Goal: Check status: Check status

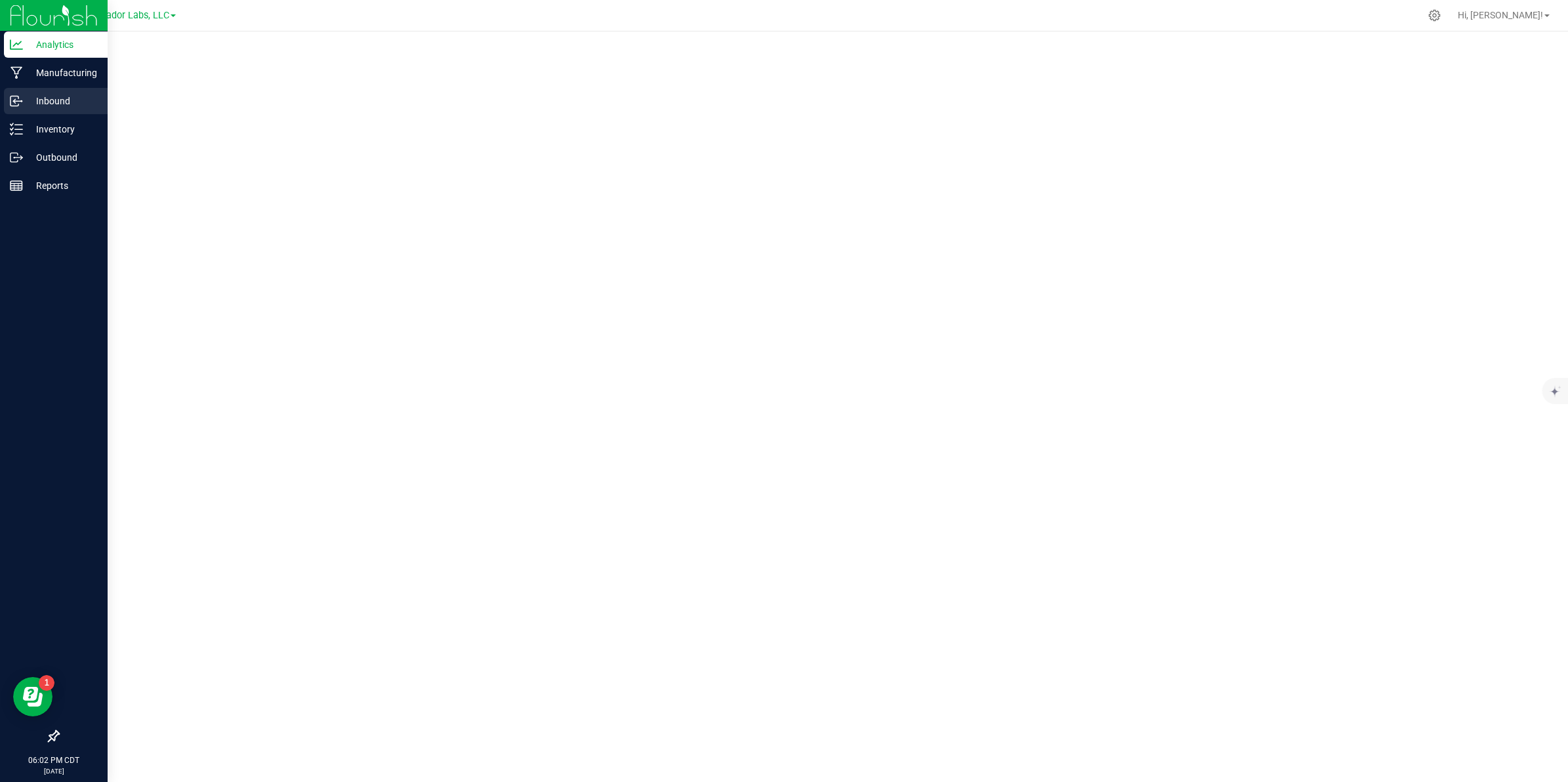
click at [44, 102] on p "Inbound" at bounding box center [62, 101] width 79 height 16
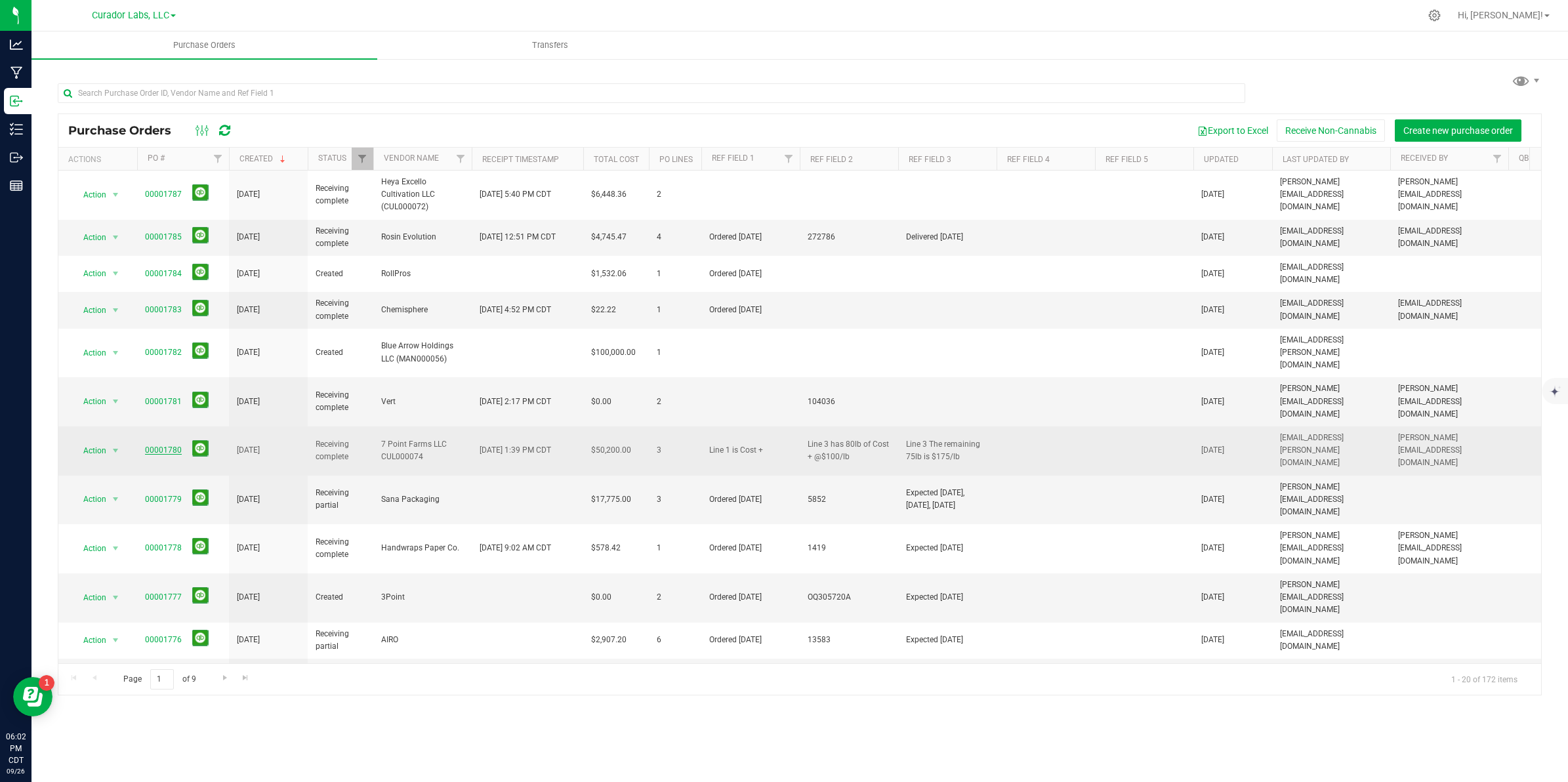
click at [158, 270] on link "00001780" at bounding box center [163, 449] width 37 height 9
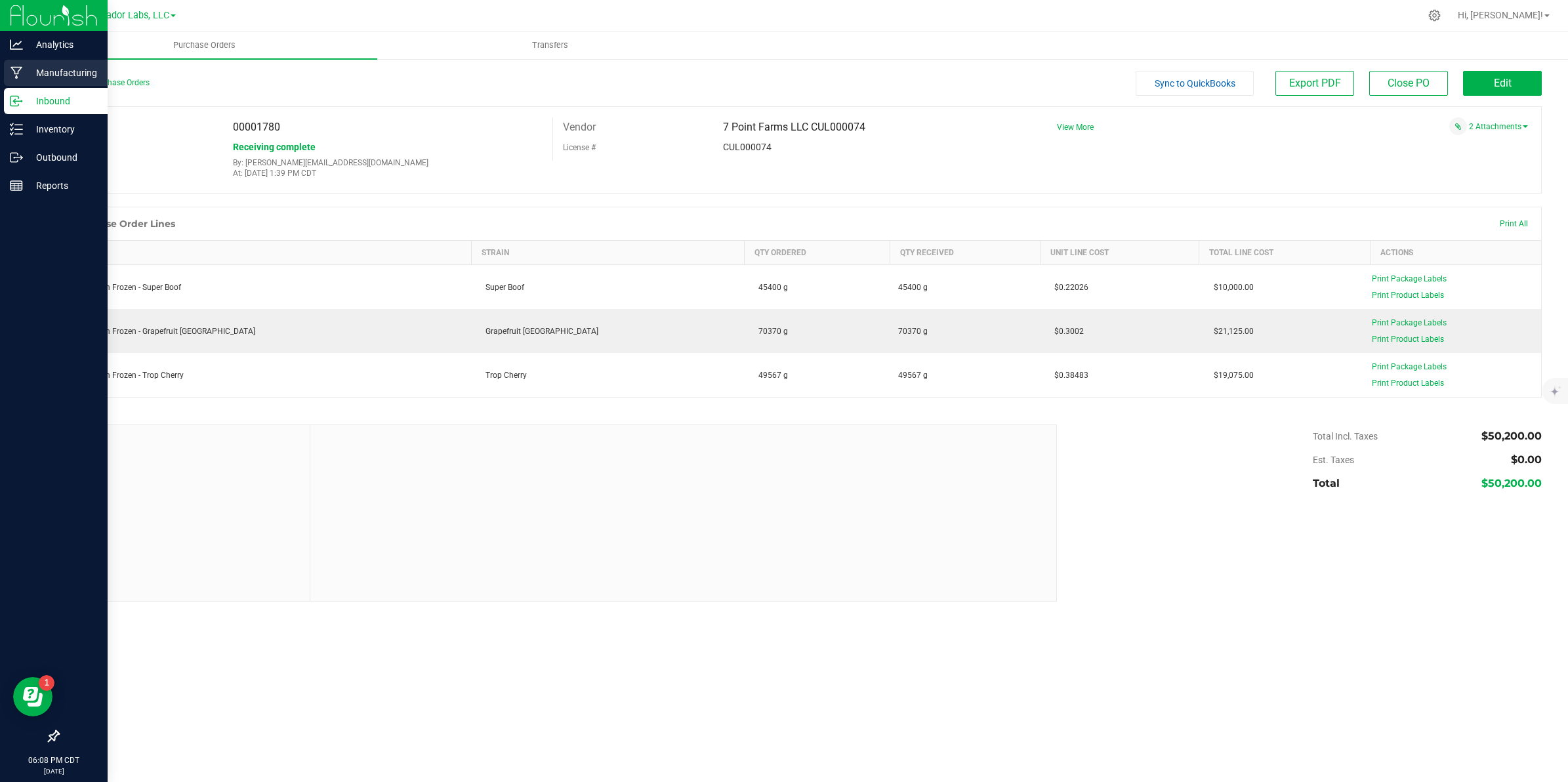
click at [16, 80] on div "Manufacturing" at bounding box center [56, 73] width 104 height 26
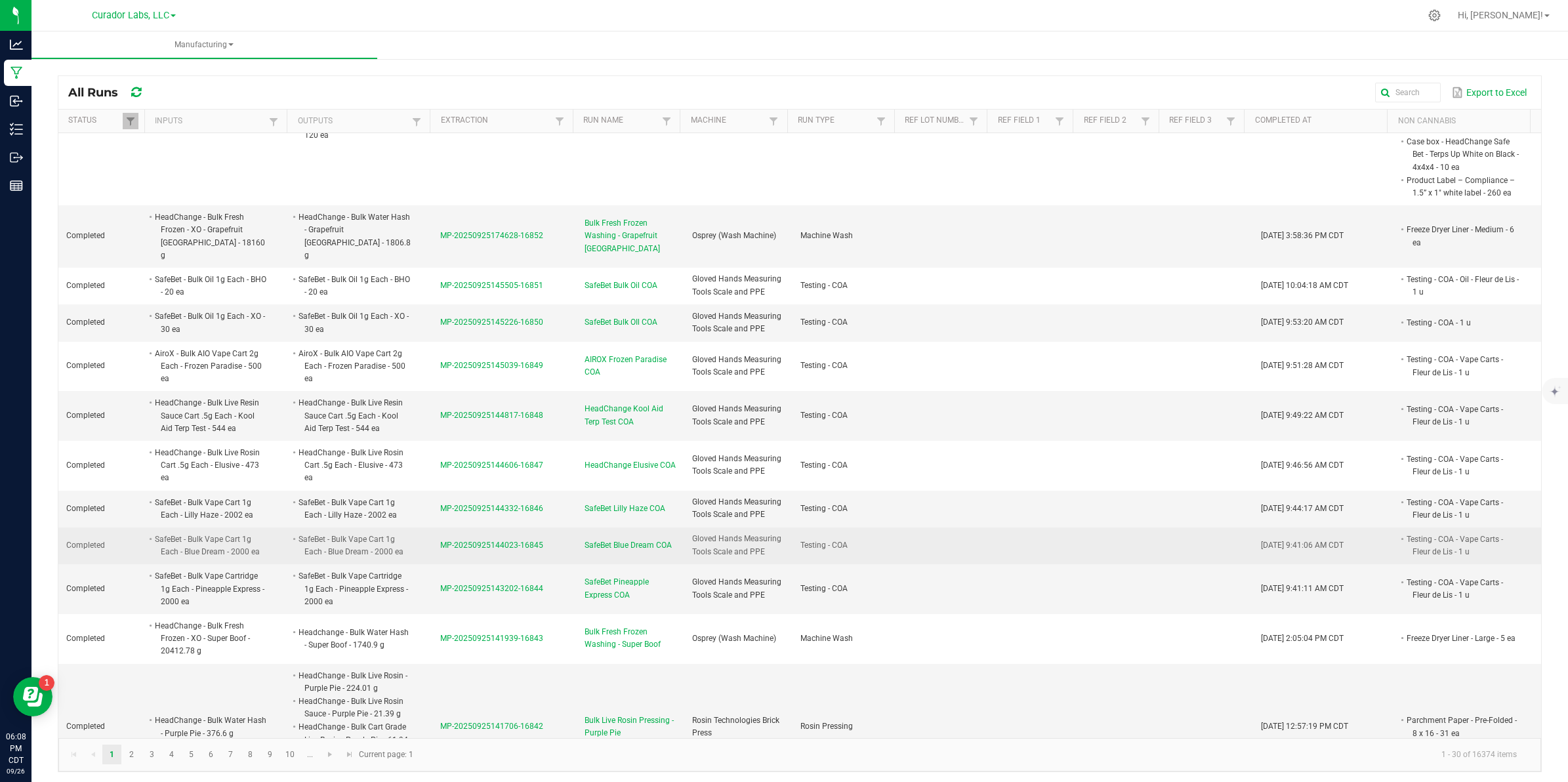
scroll to position [3, 0]
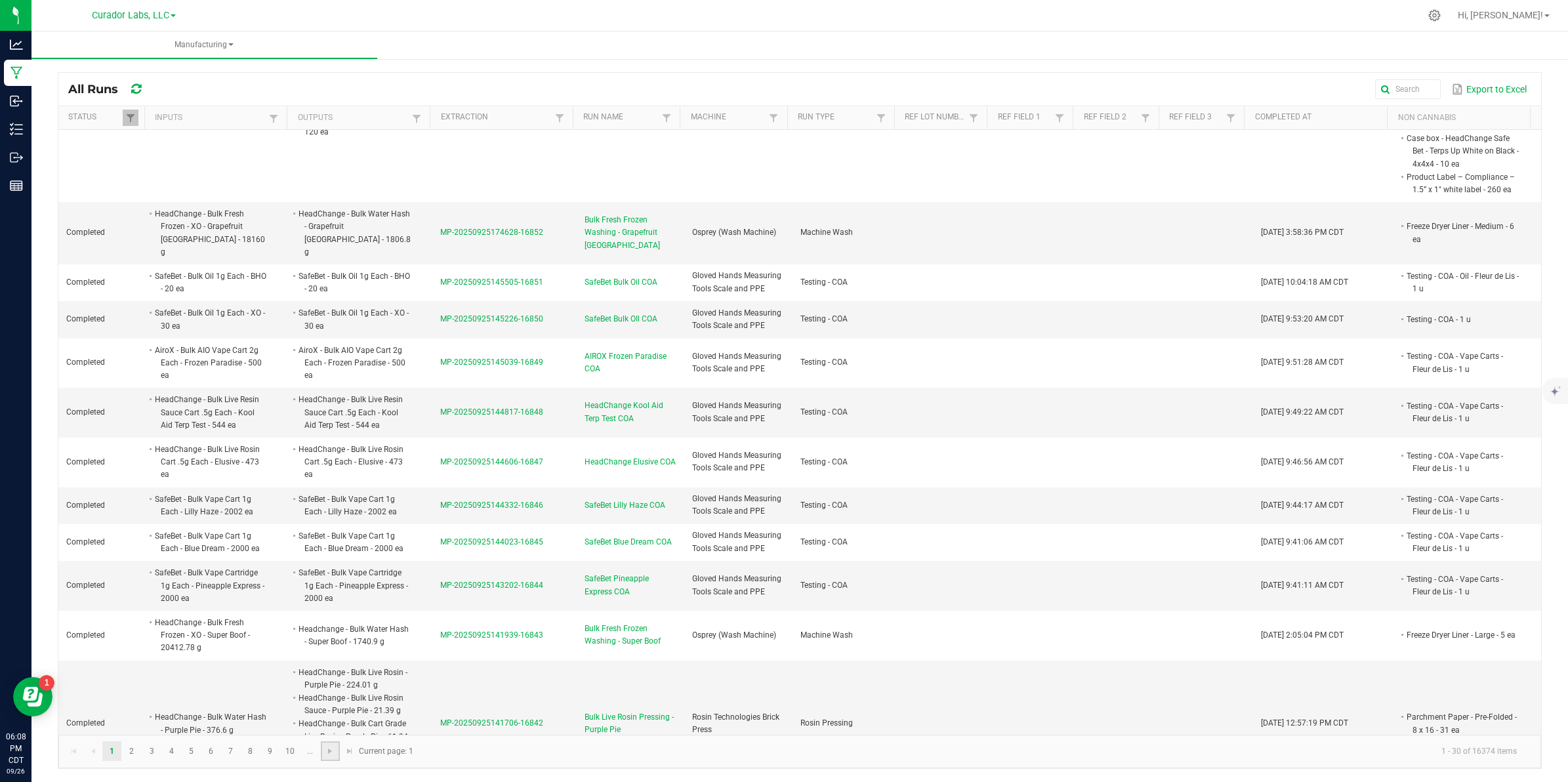
click at [329, 270] on link at bounding box center [331, 751] width 19 height 20
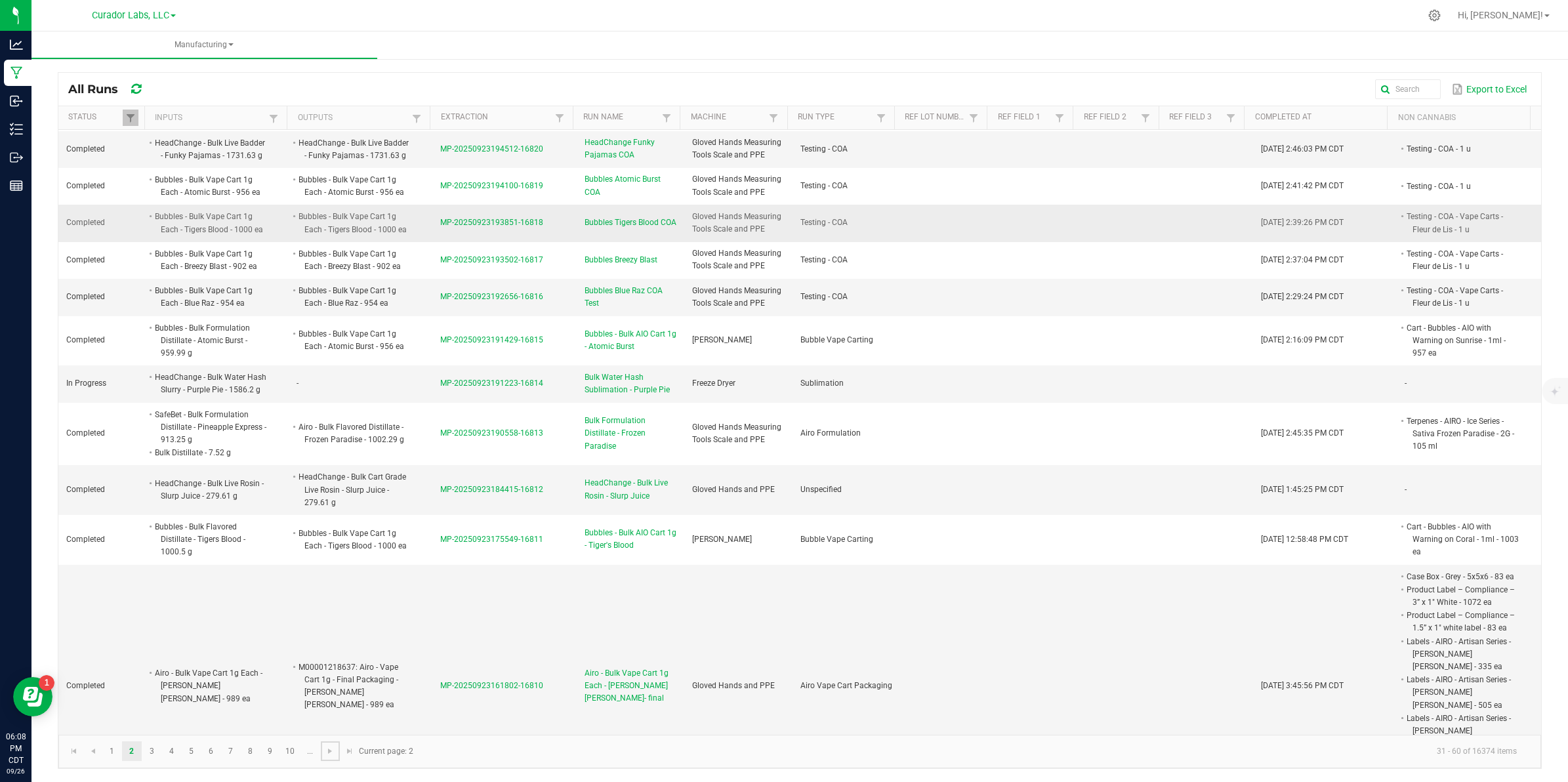
scroll to position [1271, 0]
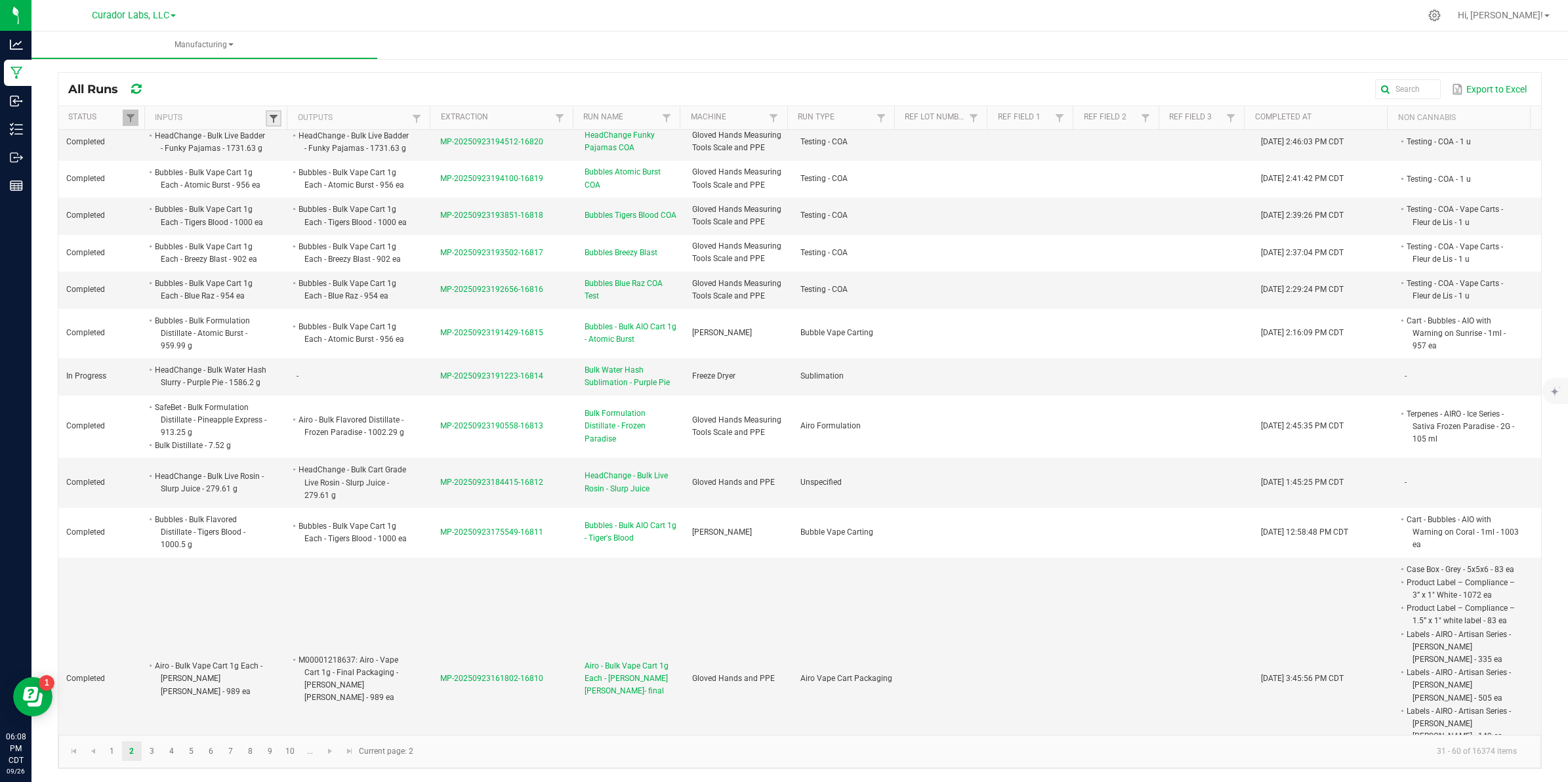
click at [276, 117] on span at bounding box center [273, 118] width 10 height 10
click at [291, 150] on input "text" at bounding box center [340, 145] width 135 height 20
type input "fresh frozen"
click at [382, 166] on button "Filter" at bounding box center [375, 180] width 66 height 29
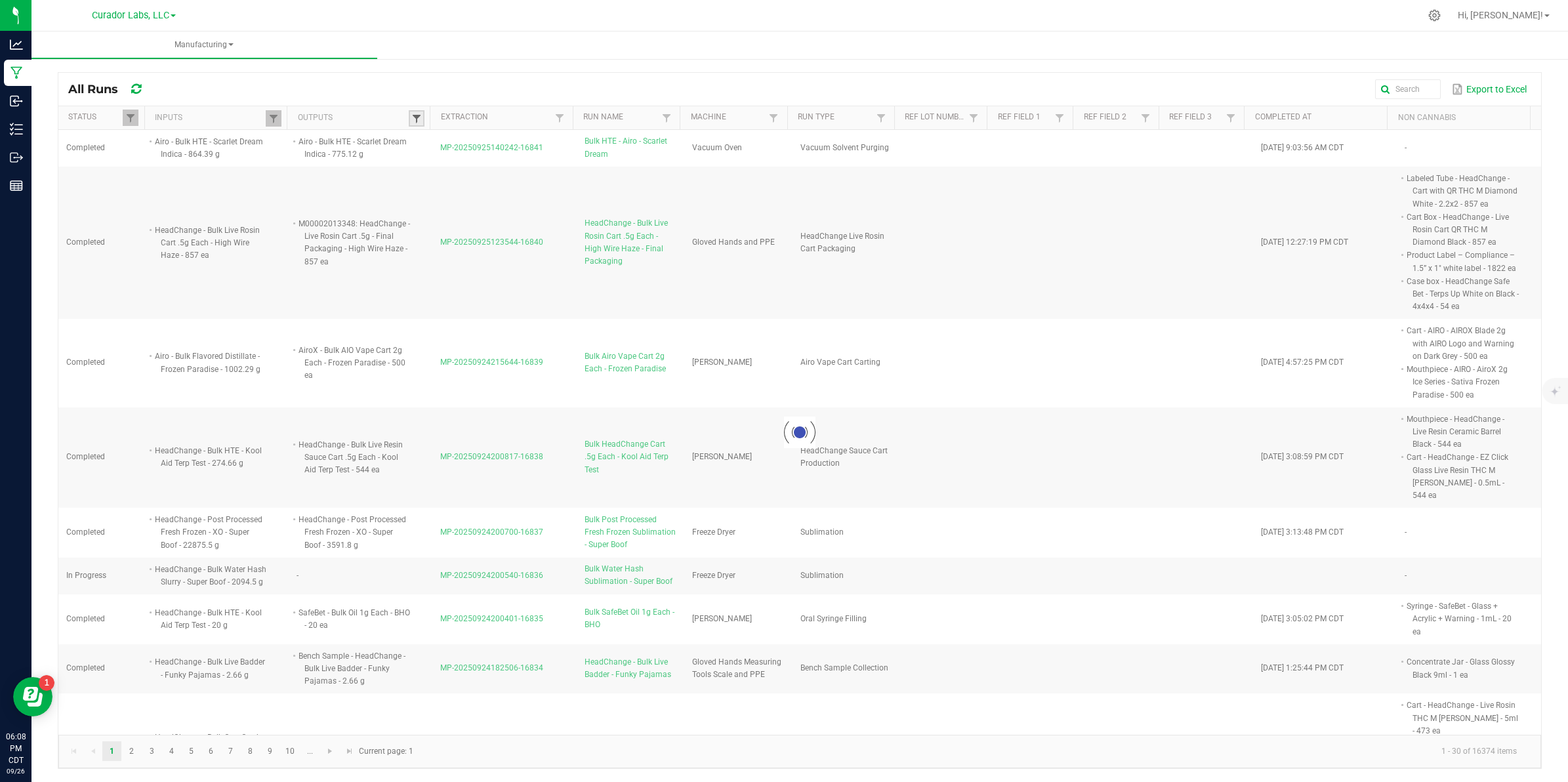
click at [412, 119] on span at bounding box center [416, 118] width 10 height 10
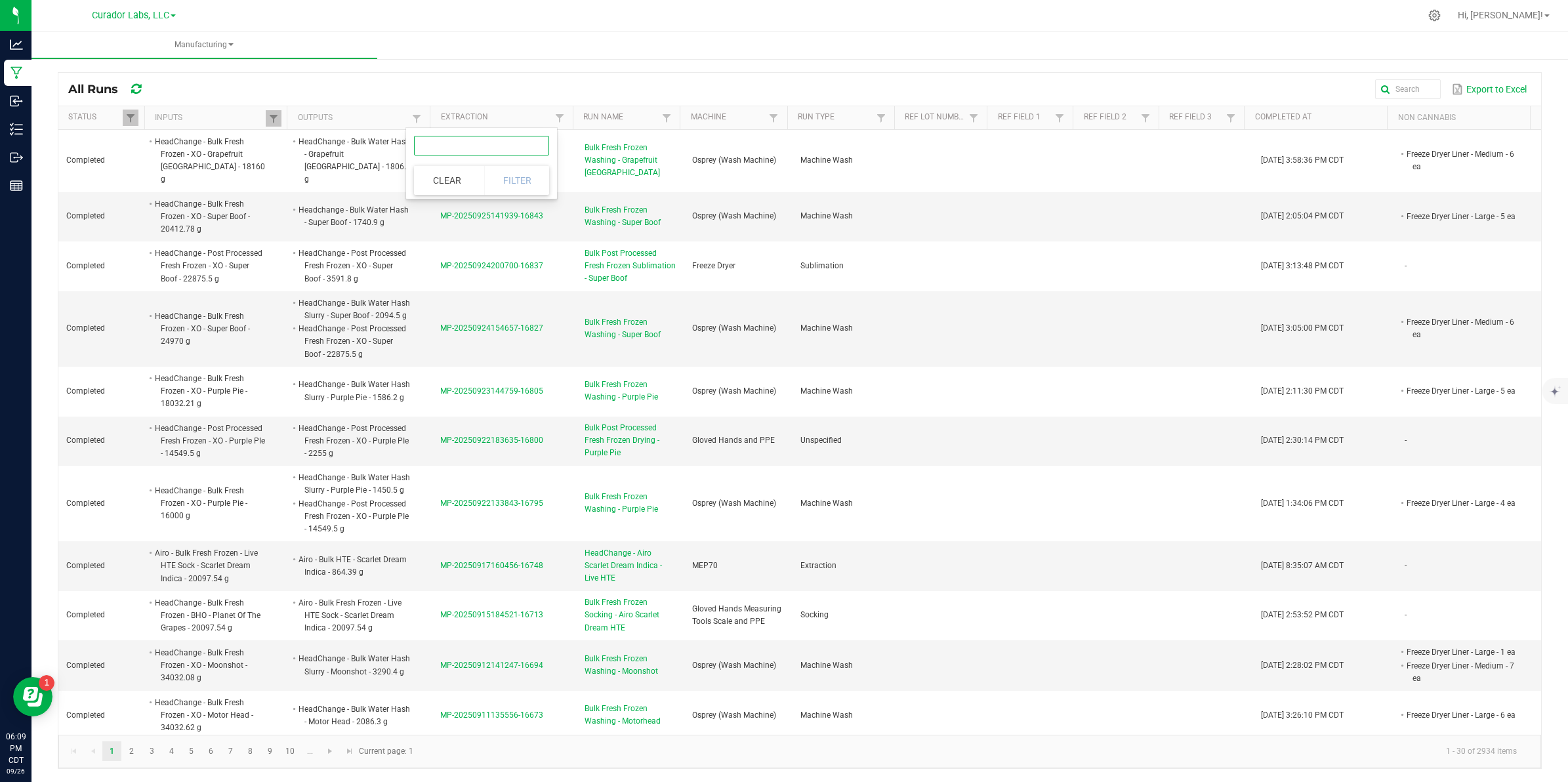
click at [461, 146] on input "text" at bounding box center [482, 145] width 135 height 20
type input "water hash"
click at [523, 178] on button "Filter" at bounding box center [517, 180] width 66 height 29
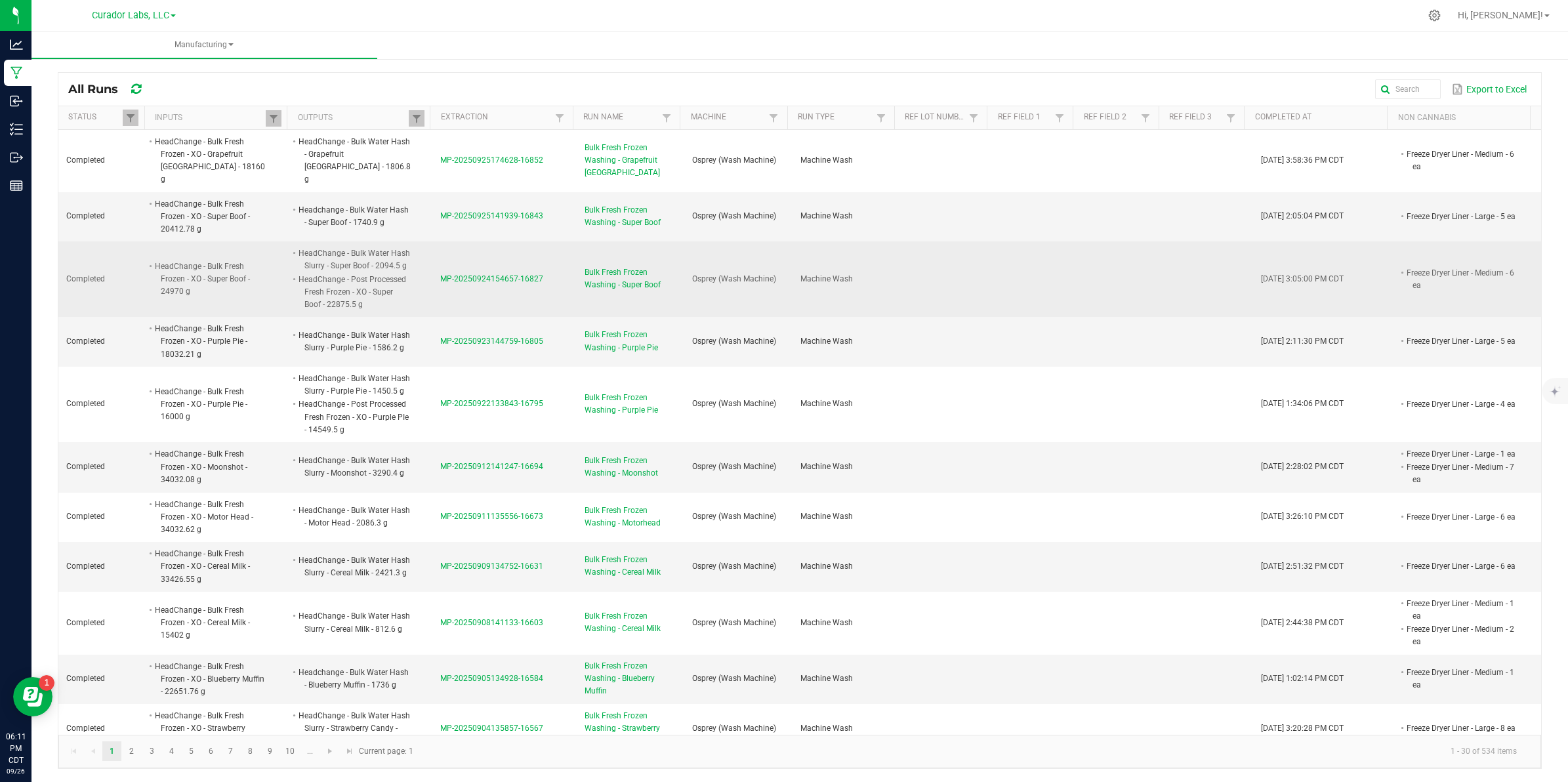
click at [492, 270] on span "MP-20250924154657-16827" at bounding box center [492, 279] width 103 height 9
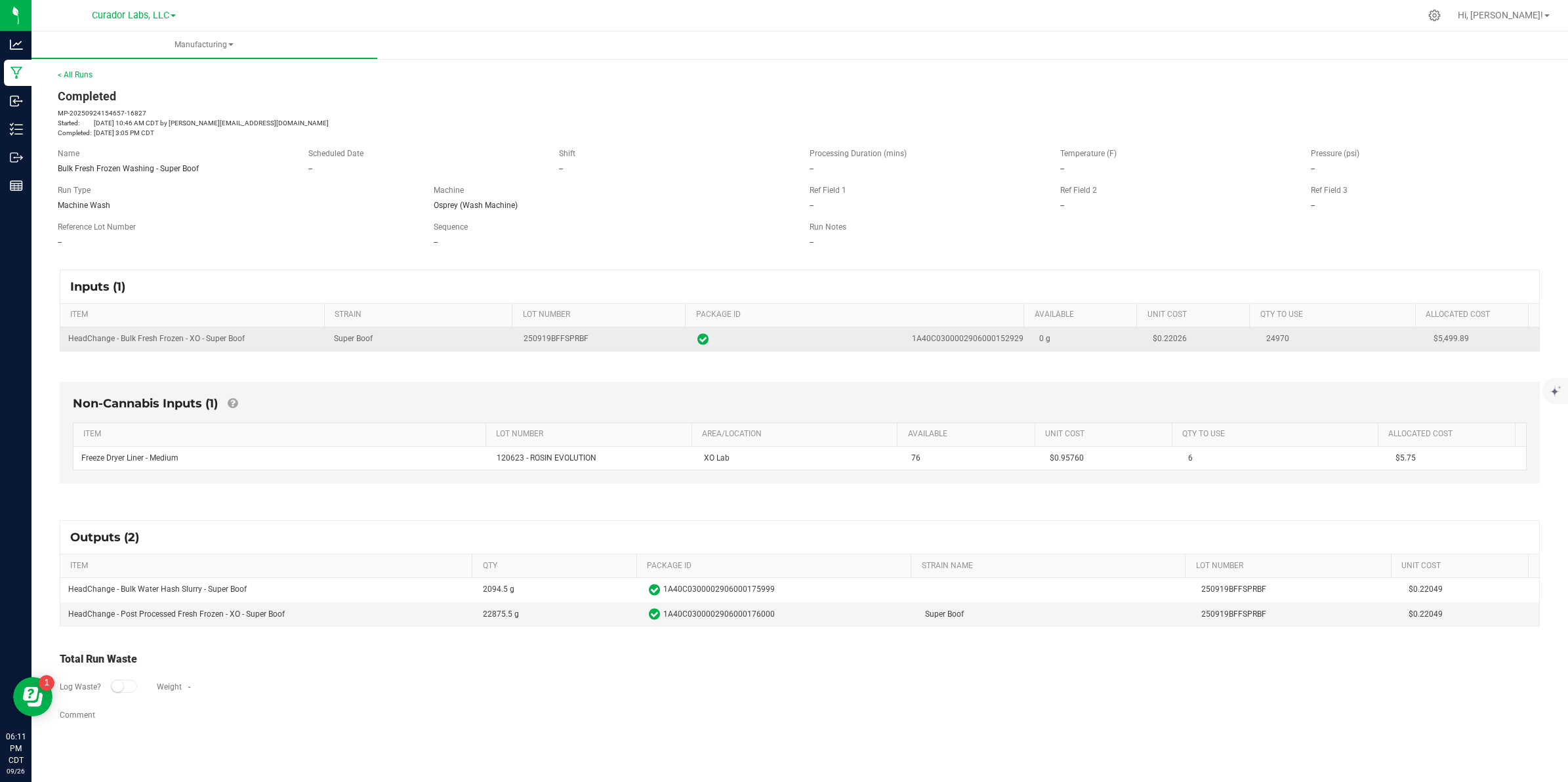
drag, startPoint x: 1018, startPoint y: 338, endPoint x: 903, endPoint y: 344, distance: 115.2
click at [627, 270] on td "1A40C0300002906000152929" at bounding box center [859, 339] width 341 height 23
copy div "1A40C0300002906000152929"
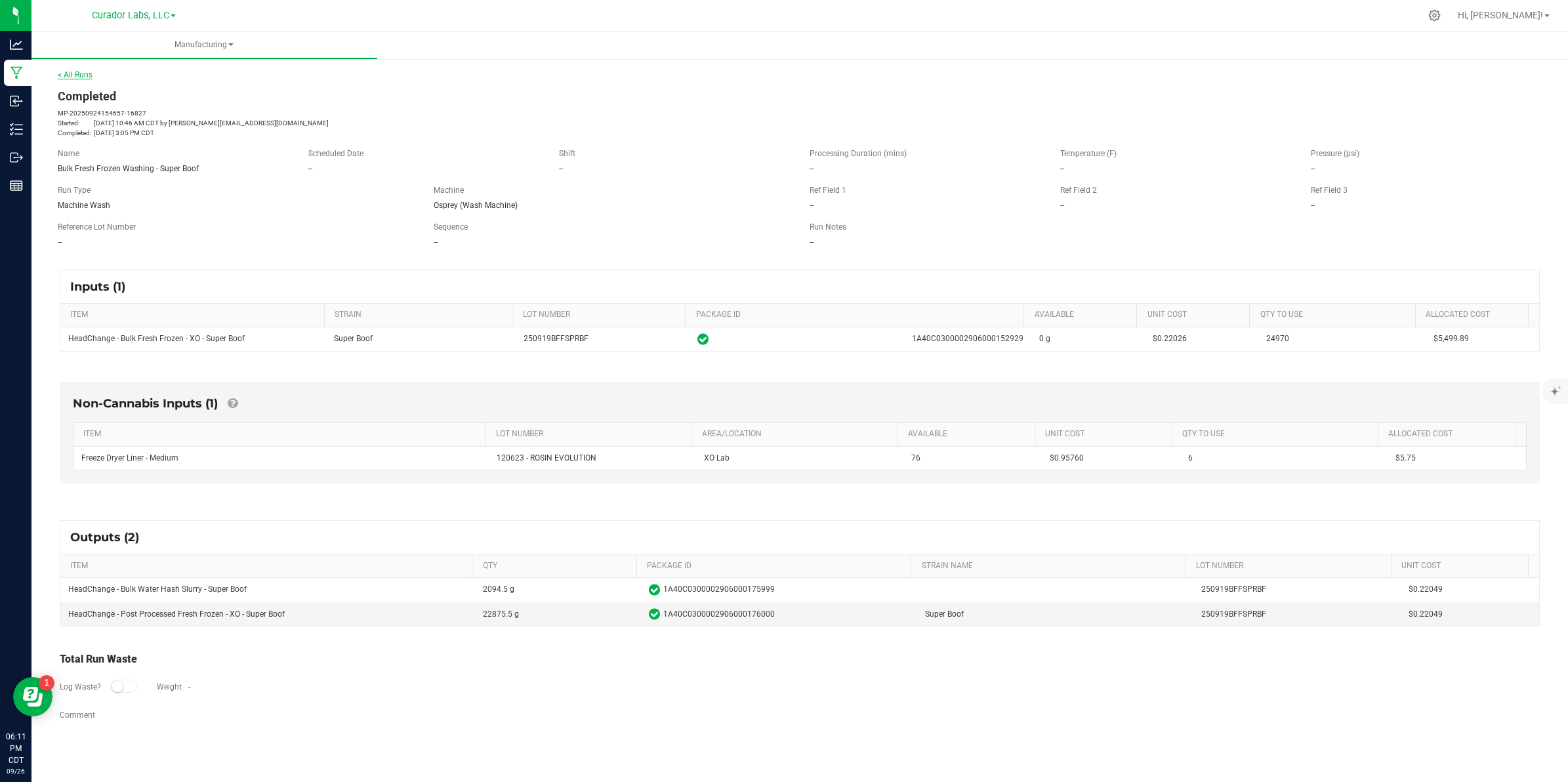
click at [80, 73] on link "< All Runs" at bounding box center [75, 74] width 35 height 9
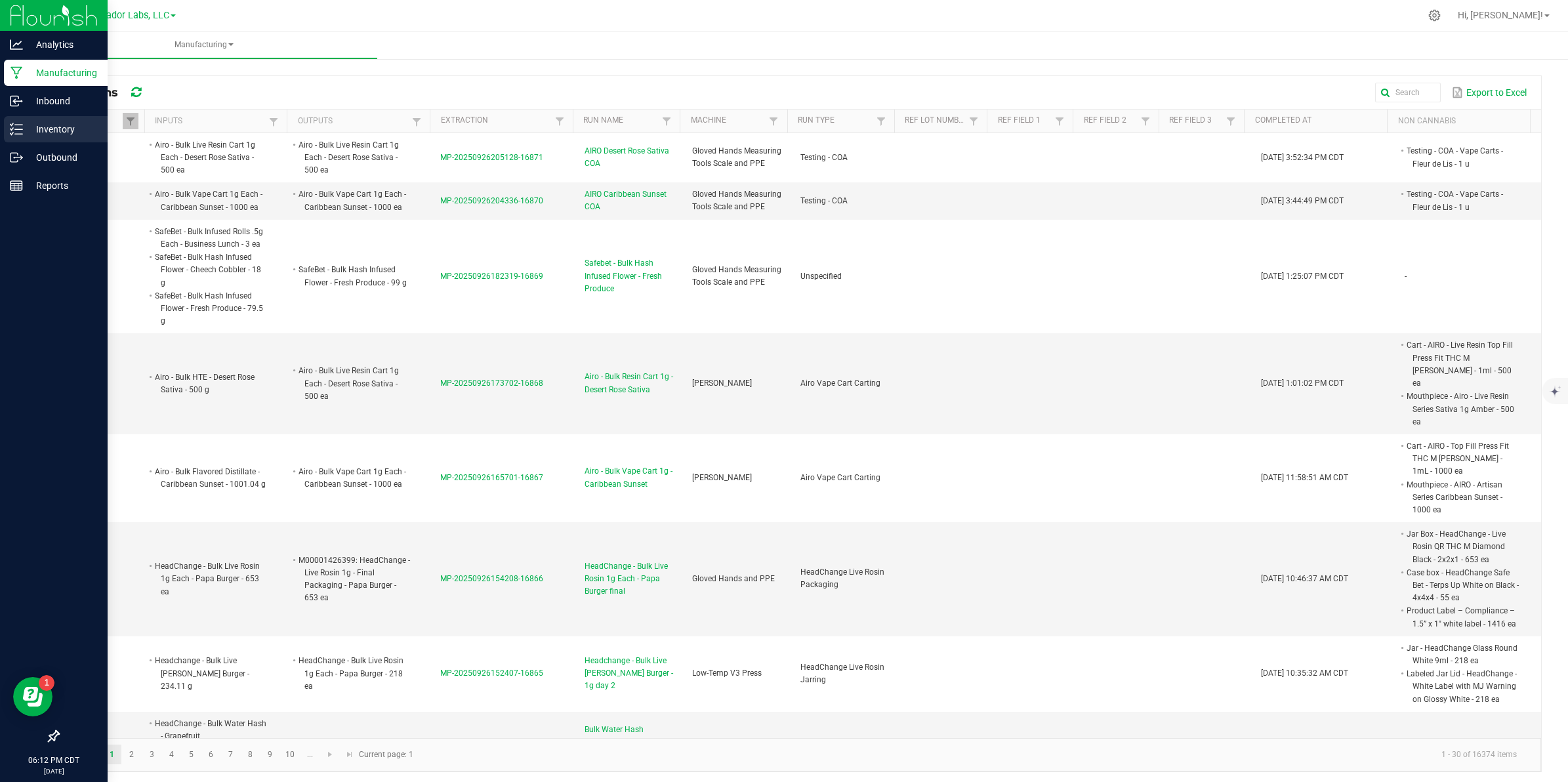
click at [24, 122] on p "Inventory" at bounding box center [62, 129] width 79 height 16
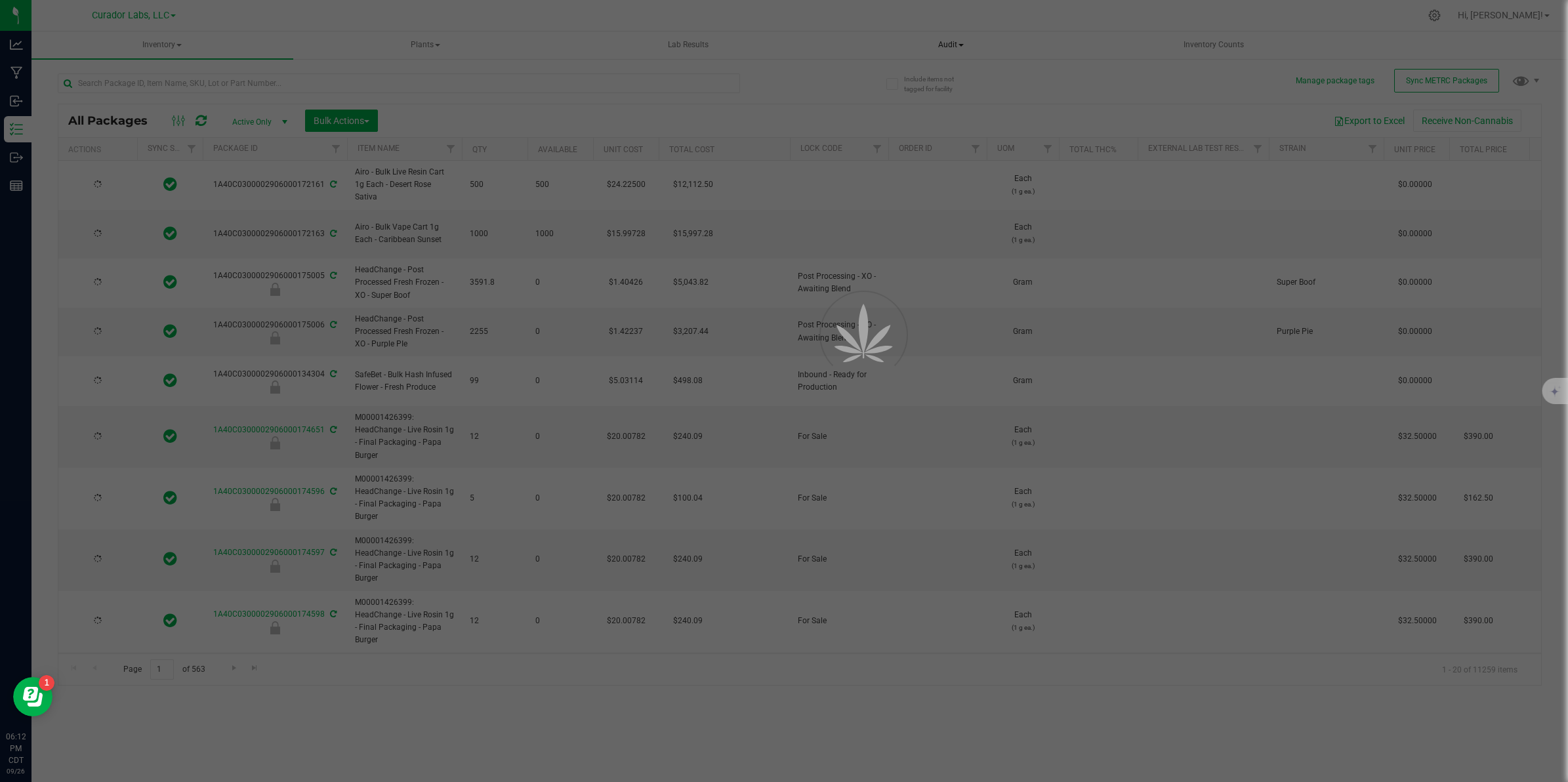
click at [627, 45] on div at bounding box center [784, 391] width 1568 height 782
type input "[DATE]"
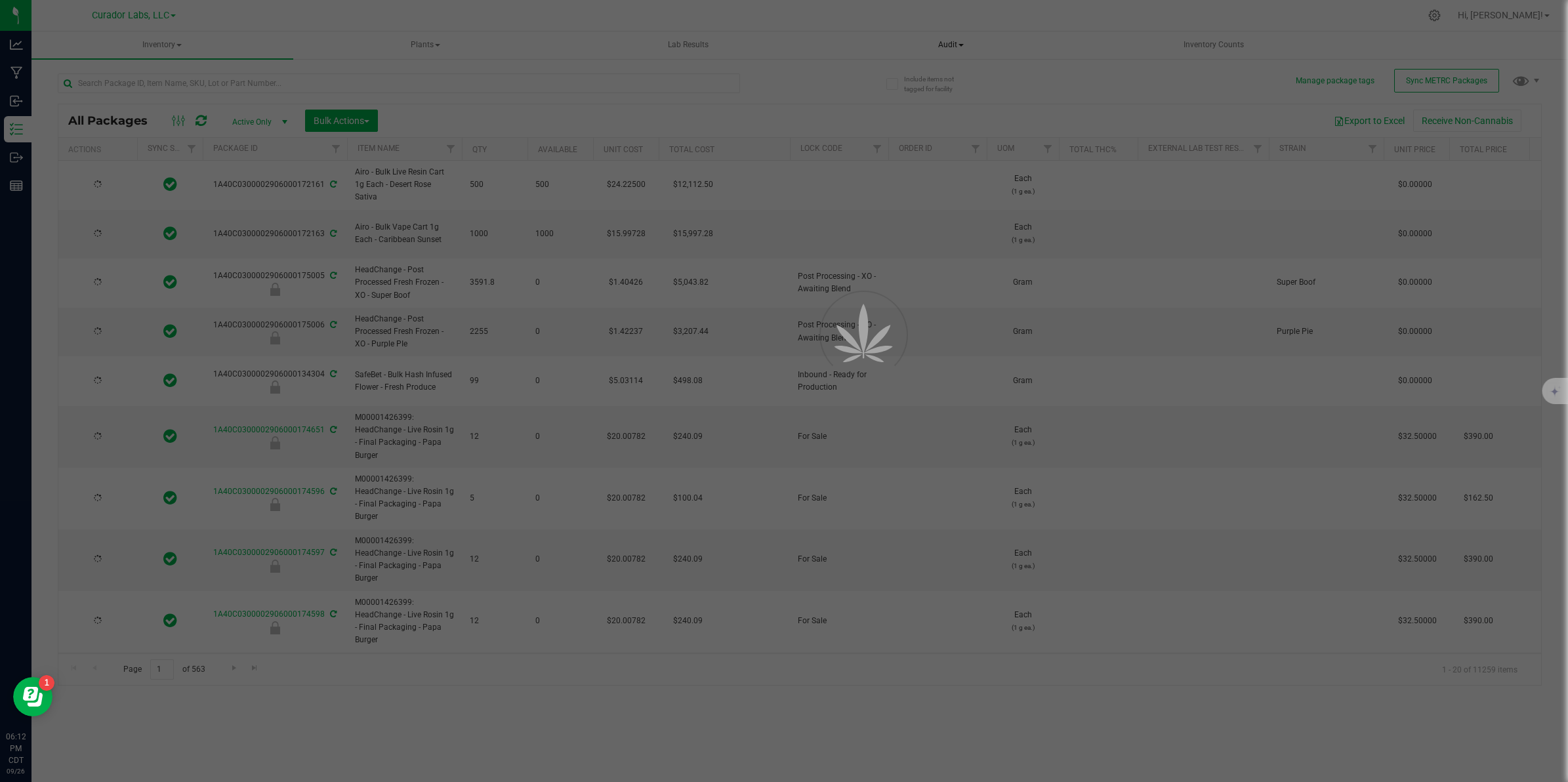
type input "[DATE]"
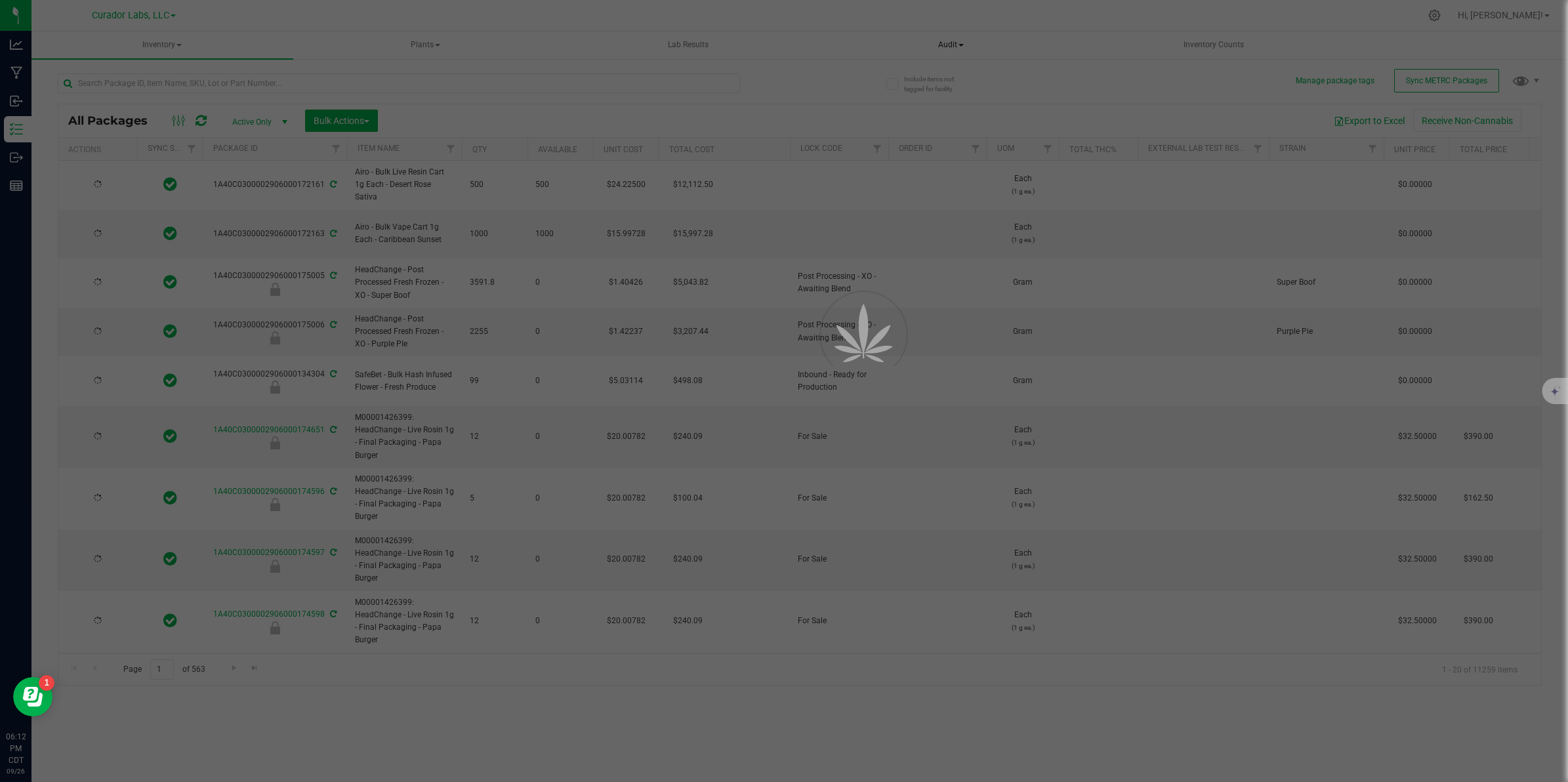
type input "[DATE]"
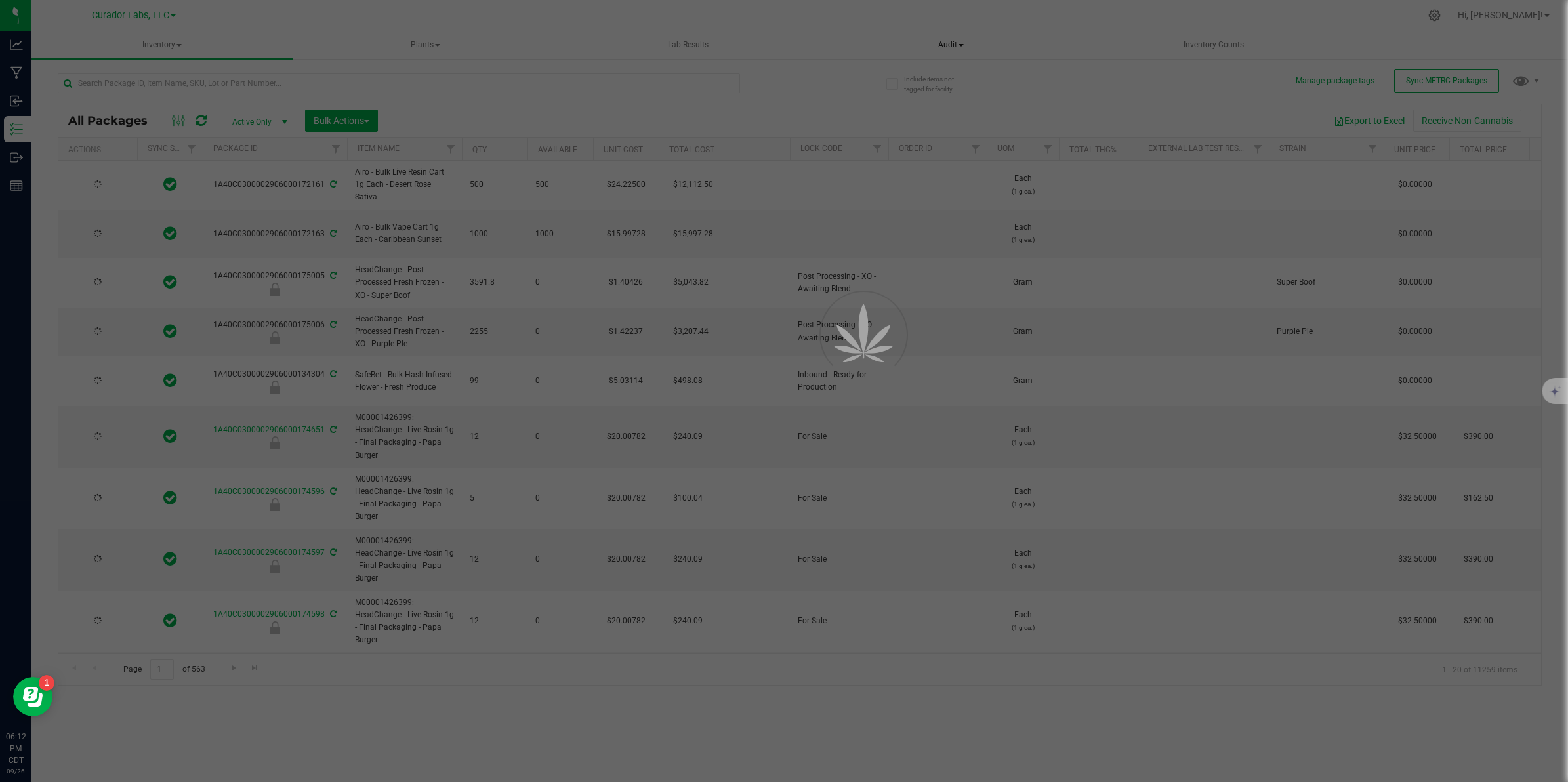
type input "[DATE]"
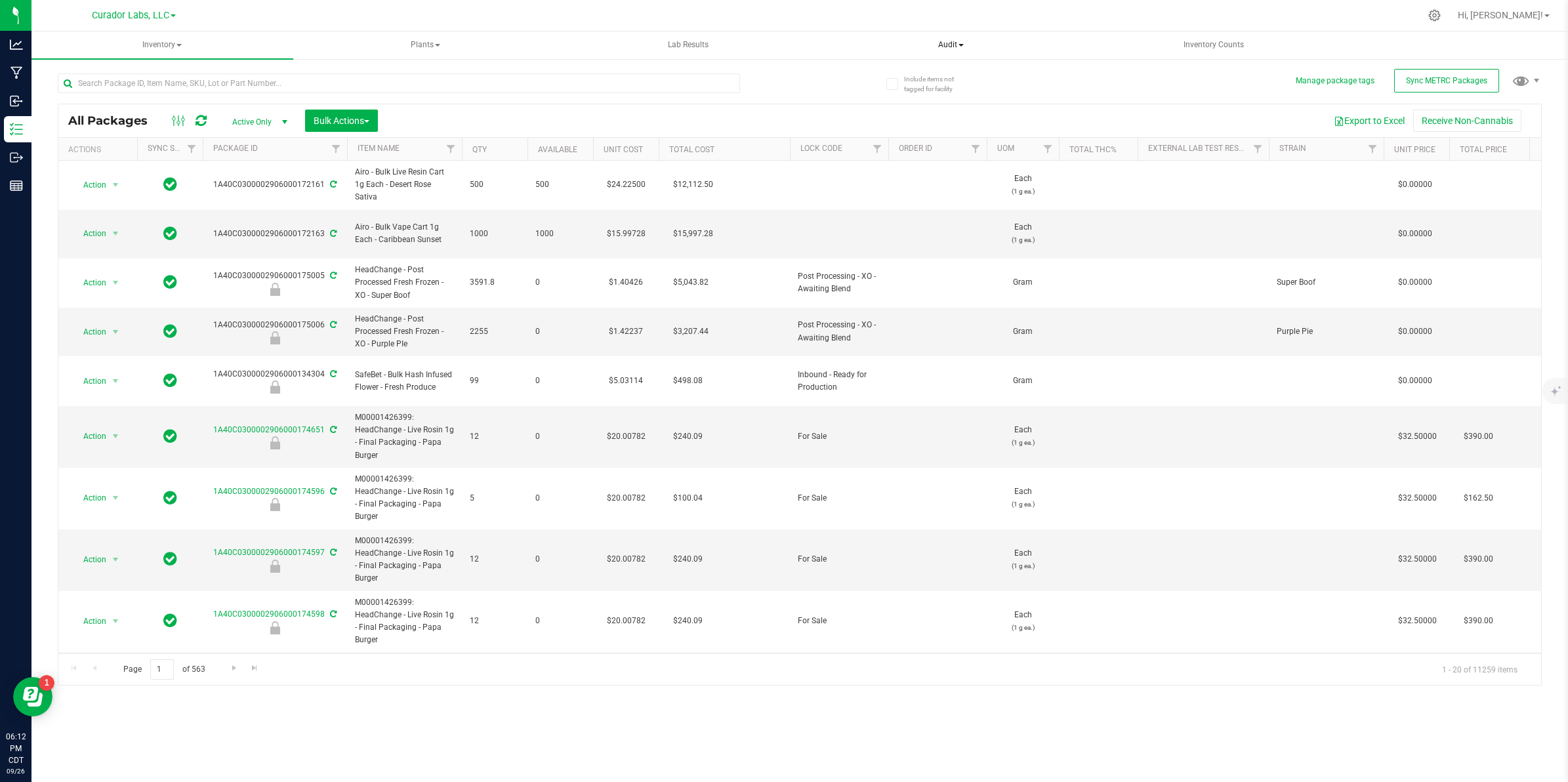
click at [627, 47] on span "Audit" at bounding box center [951, 45] width 261 height 26
click at [627, 93] on li "Package history" at bounding box center [951, 94] width 262 height 16
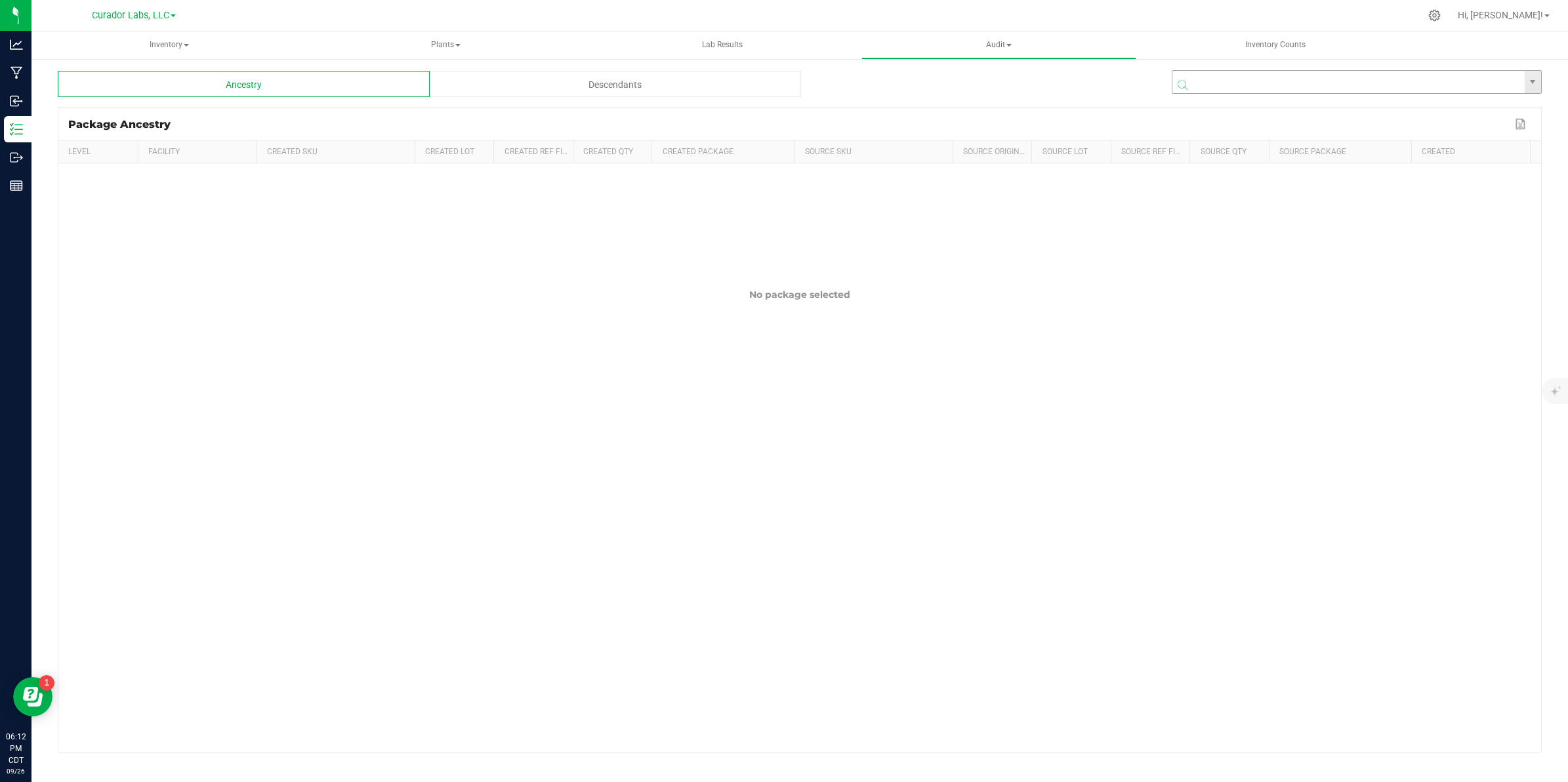
click at [627, 74] on input "NO DATA FOUND" at bounding box center [1349, 82] width 353 height 23
paste input "1A40C0300002906000152929"
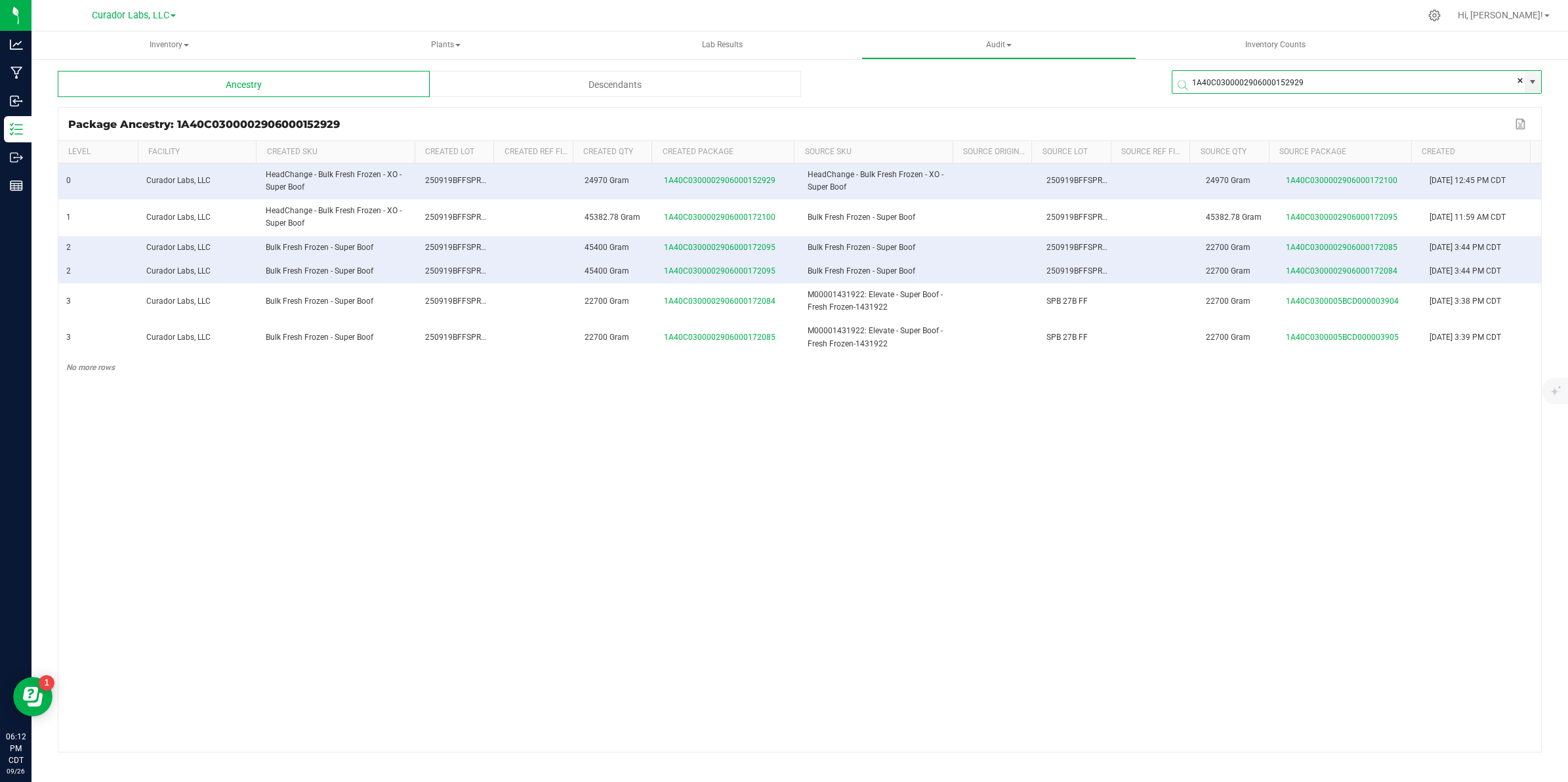
type input "1A40C0300002906000152929"
drag, startPoint x: 650, startPoint y: 182, endPoint x: 772, endPoint y: 176, distance: 122.1
click at [627, 176] on tr "0 Curador Labs, LLC HeadChange - Bulk Fresh Frozen - XO - Super Boof 250919BFFS…" at bounding box center [800, 181] width 1483 height 36
click at [627, 130] on button "Export to Excel" at bounding box center [1521, 123] width 21 height 17
click at [627, 89] on div "Descendants" at bounding box center [615, 84] width 372 height 26
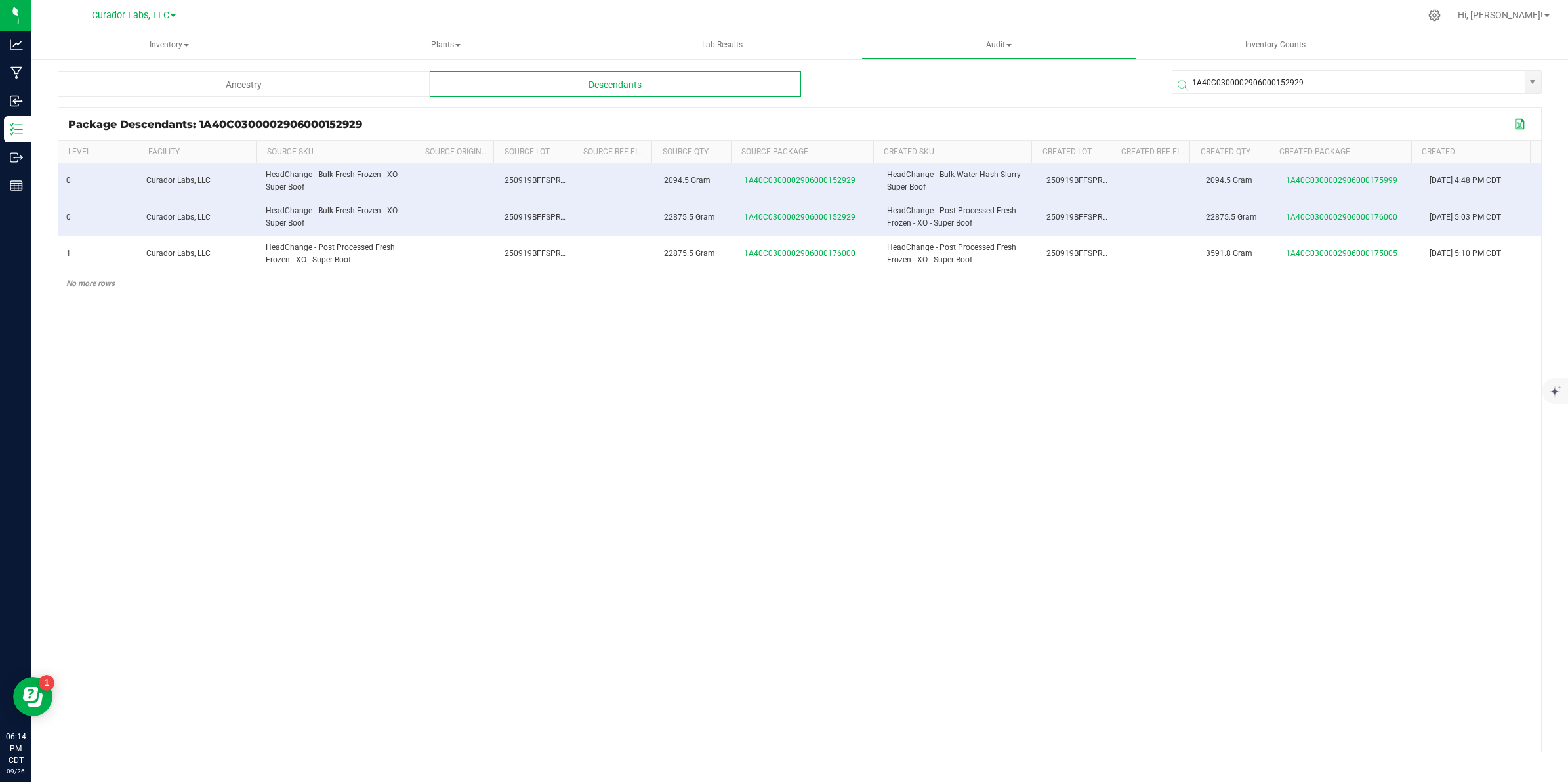
click at [627, 123] on button "Export to Excel" at bounding box center [1521, 123] width 21 height 17
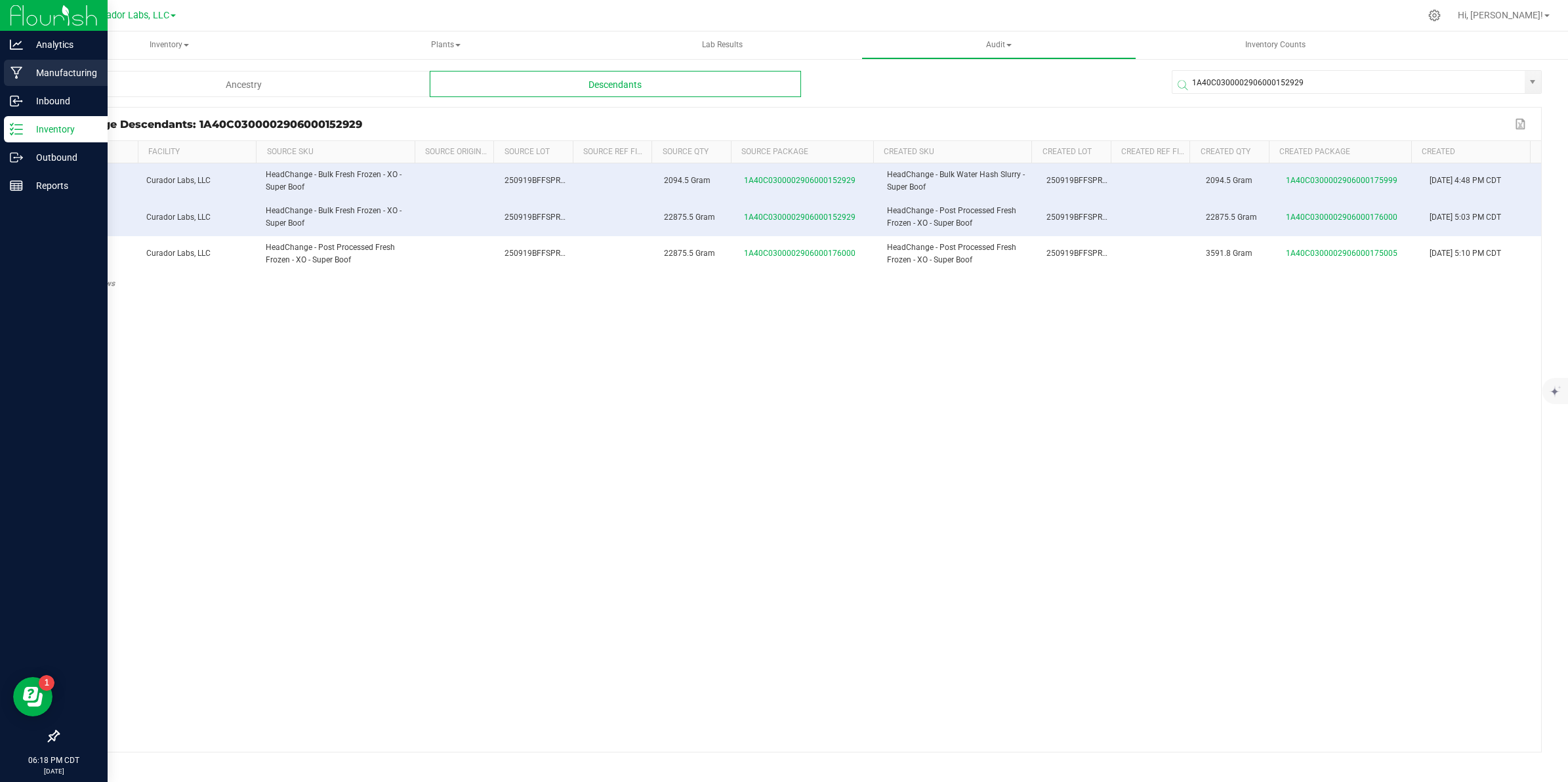
click at [5, 77] on div "Manufacturing" at bounding box center [56, 73] width 104 height 26
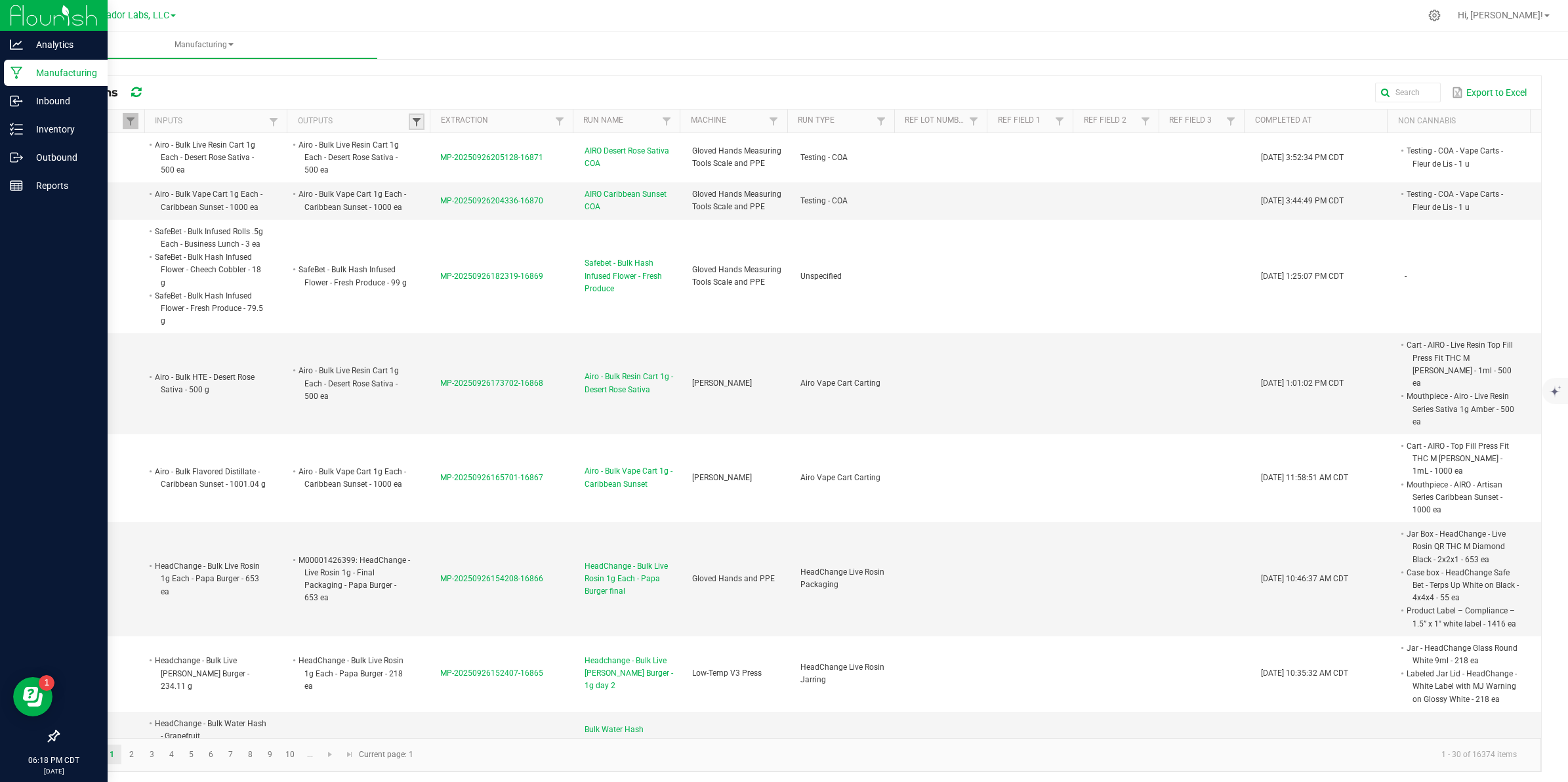
click at [415, 123] on span at bounding box center [416, 121] width 10 height 10
click at [429, 150] on input "text" at bounding box center [482, 149] width 135 height 20
paste input "HeadChange - Post Processed Fresh Frozen - XO - Super Boof"
type input "HeadChange - Post Processed Fresh Frozen - XO - Super Boof"
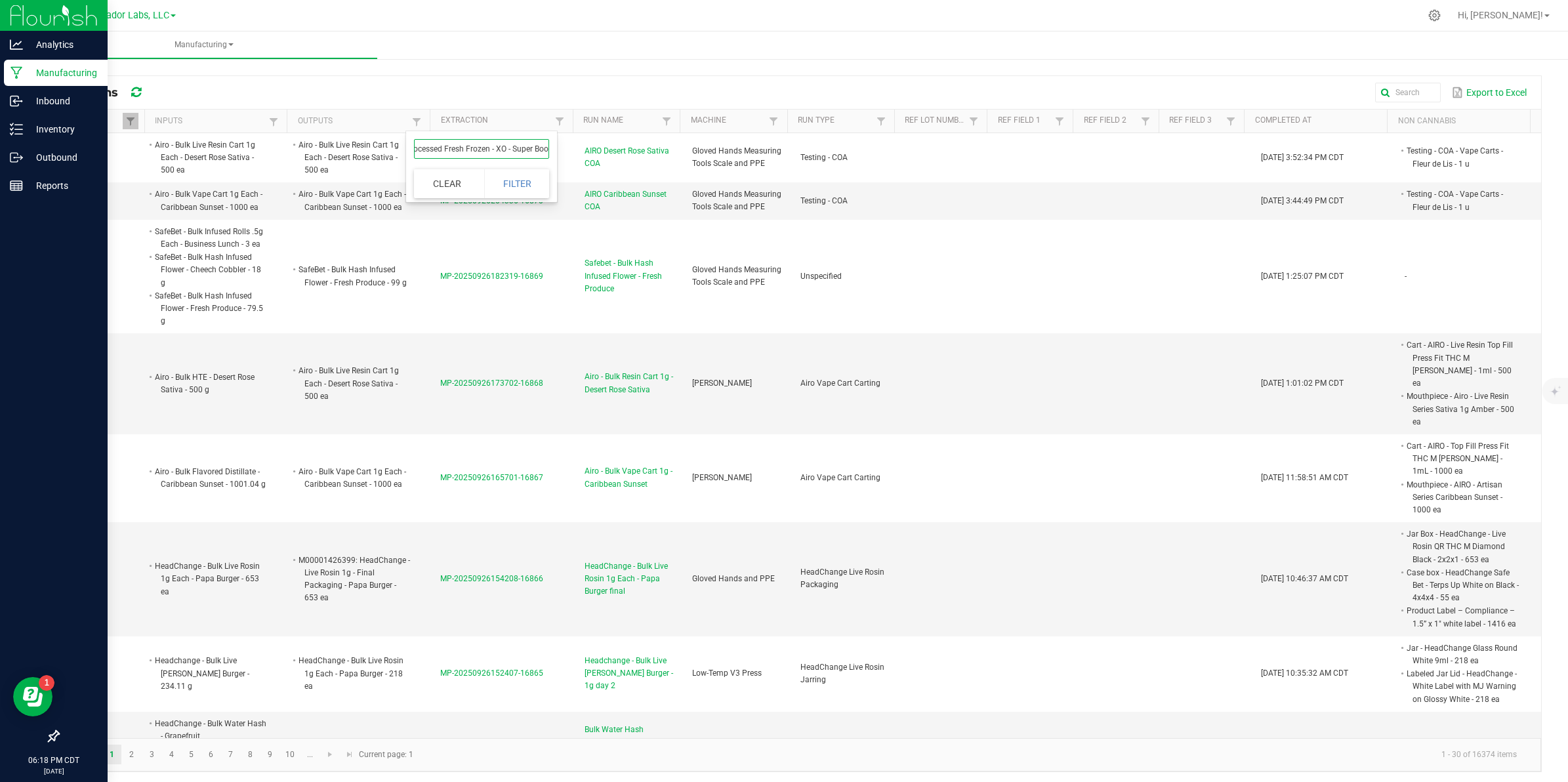
click button "Filter" at bounding box center [517, 184] width 66 height 29
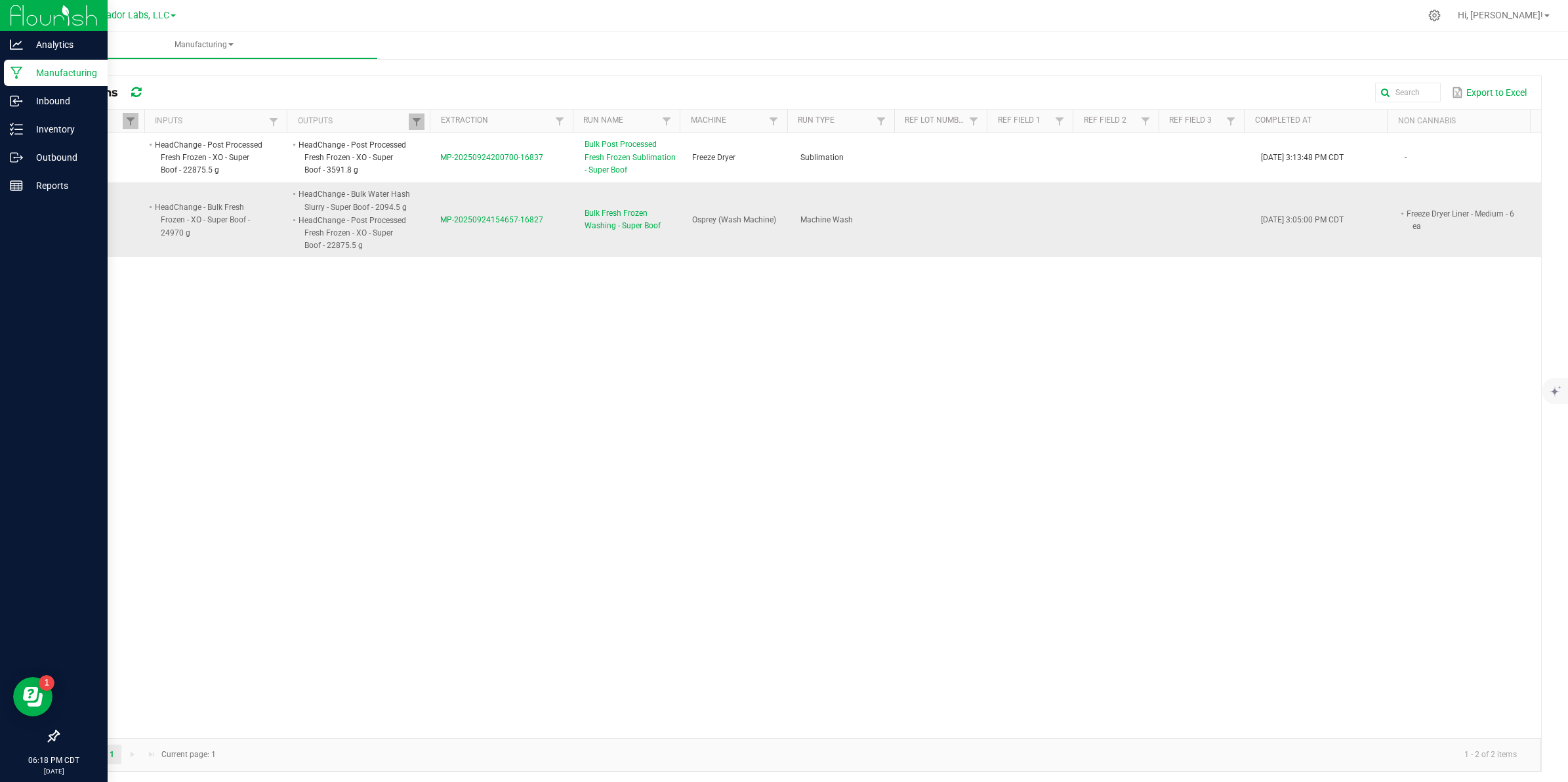
drag, startPoint x: 541, startPoint y: 217, endPoint x: 435, endPoint y: 224, distance: 106.2
click at [436, 224] on td "MP-20250924154657-16827" at bounding box center [503, 220] width 143 height 75
copy span "MP-20250924154657-16827"
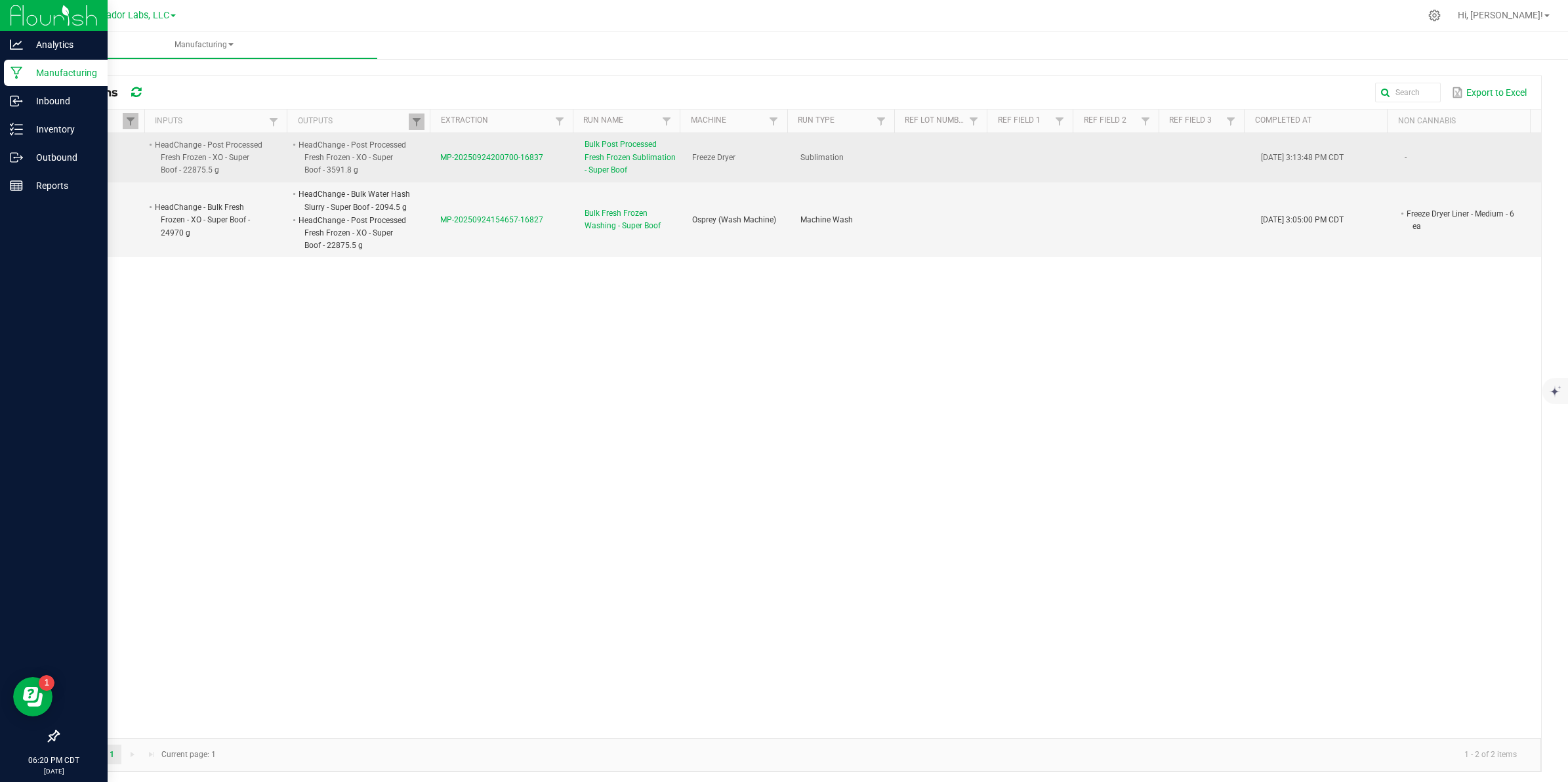
drag, startPoint x: 545, startPoint y: 158, endPoint x: 434, endPoint y: 165, distance: 111.2
click at [434, 165] on td "MP-20250924200700-16837" at bounding box center [503, 158] width 143 height 50
copy span "MP-20250924200700-16837"
